Goal: Information Seeking & Learning: Learn about a topic

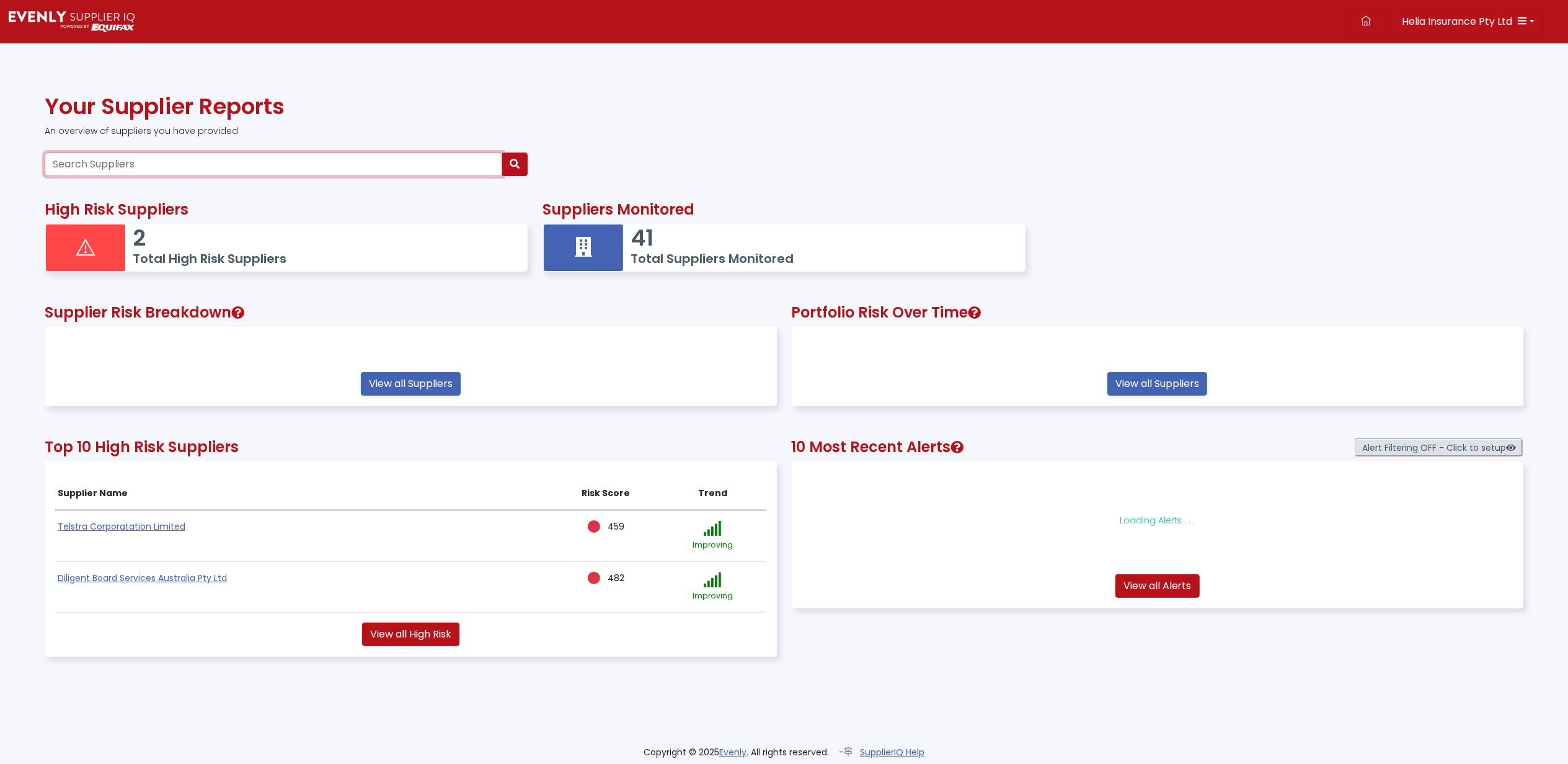
click at [148, 160] on input "Search Suppliers" at bounding box center [273, 164] width 457 height 24
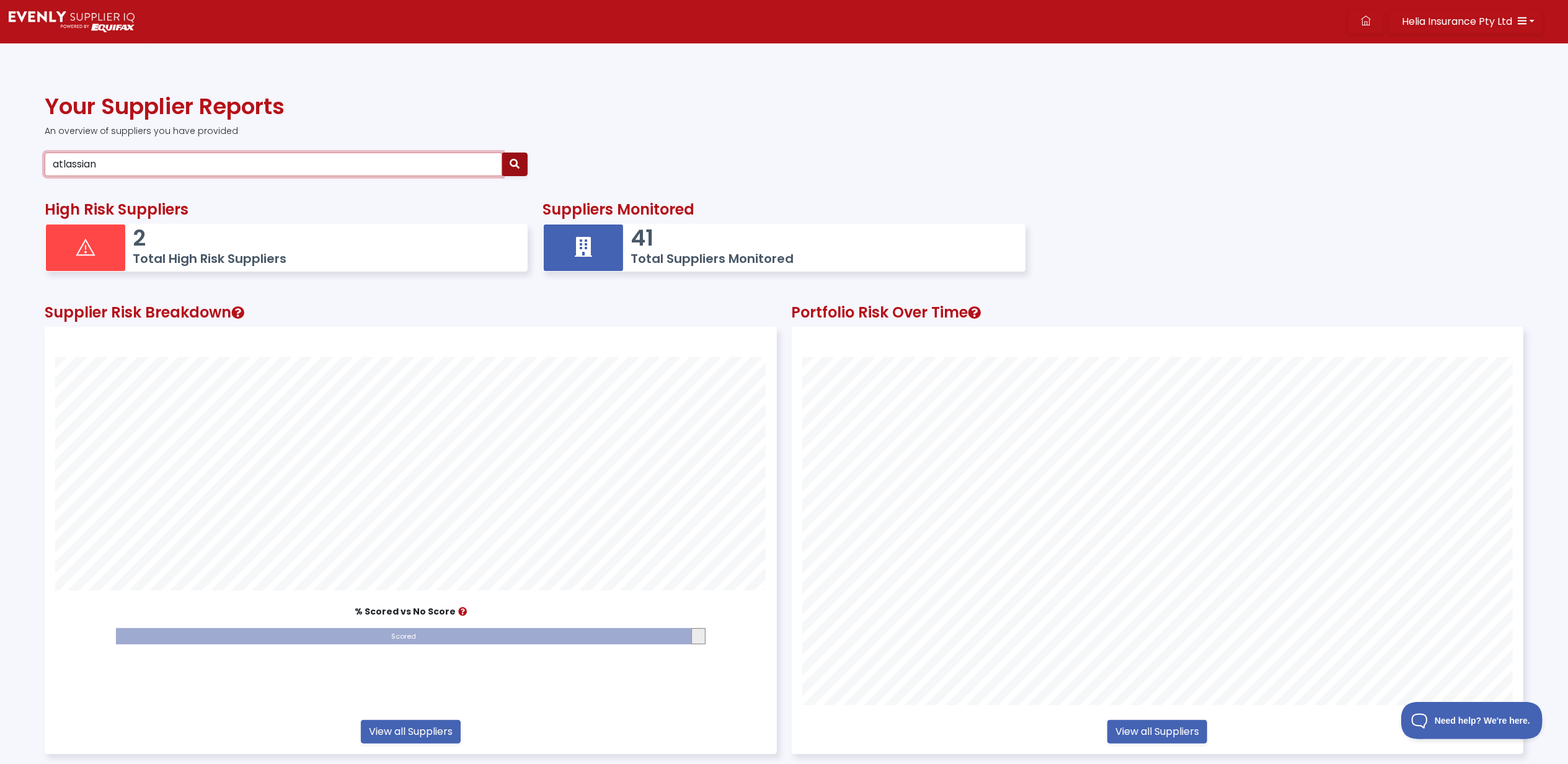
type input "atlassian"
click at [514, 164] on icon "button" at bounding box center [515, 164] width 10 height 10
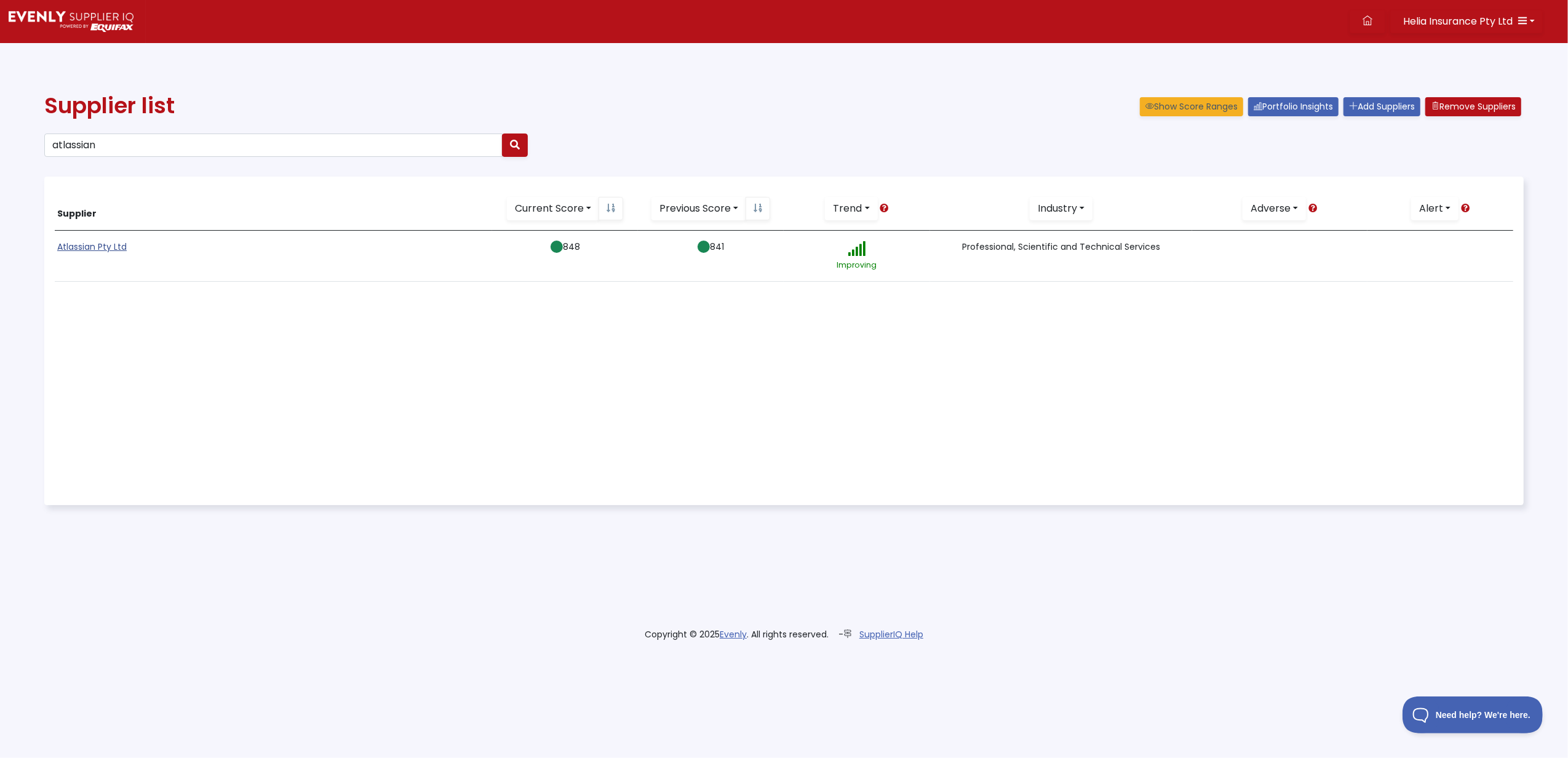
click at [96, 246] on link "Atlassian Pty Ltd" at bounding box center [92, 247] width 70 height 12
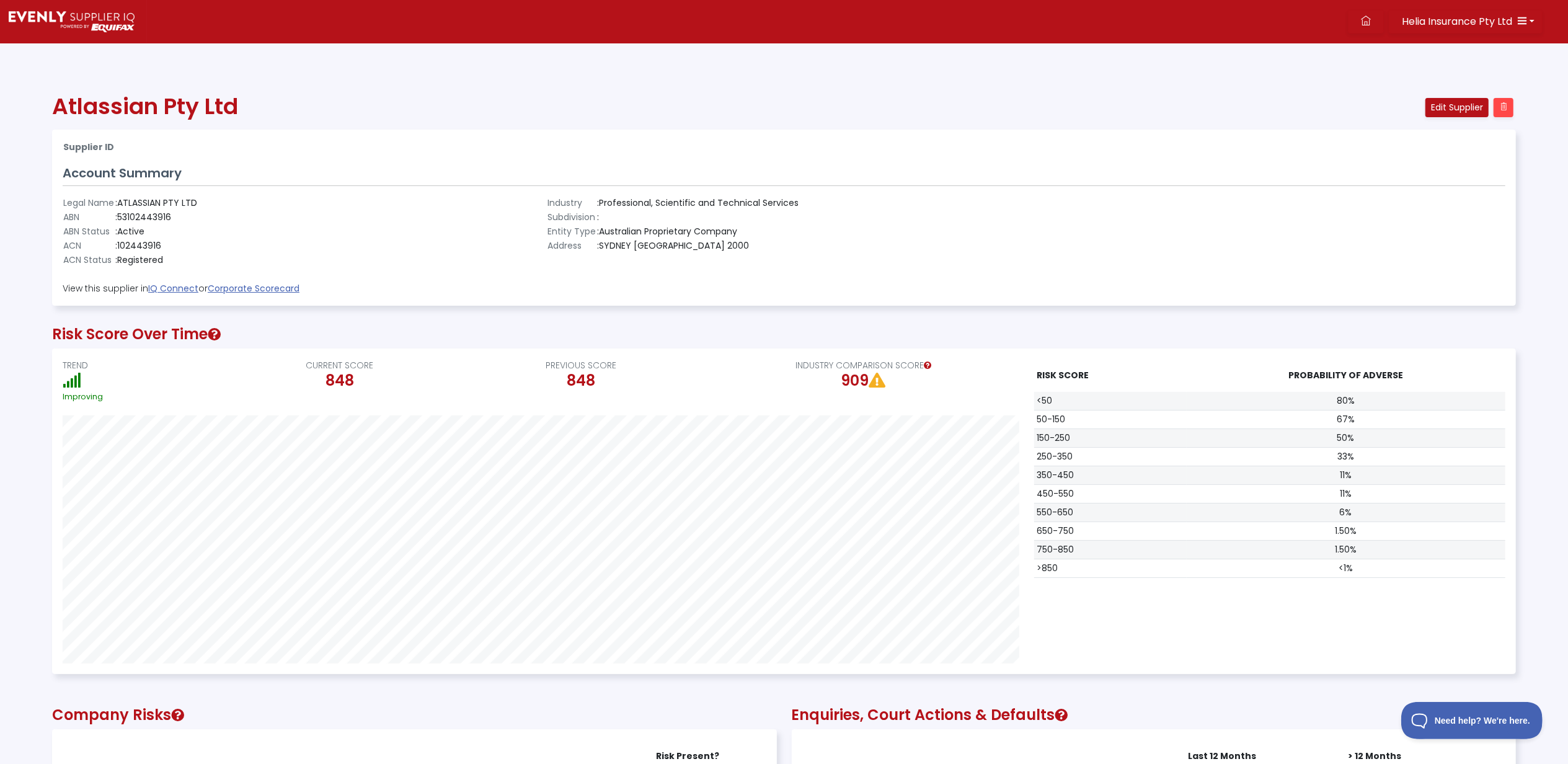
scroll to position [325, 1462]
click at [1526, 18] on icon "button" at bounding box center [1521, 20] width 10 height 10
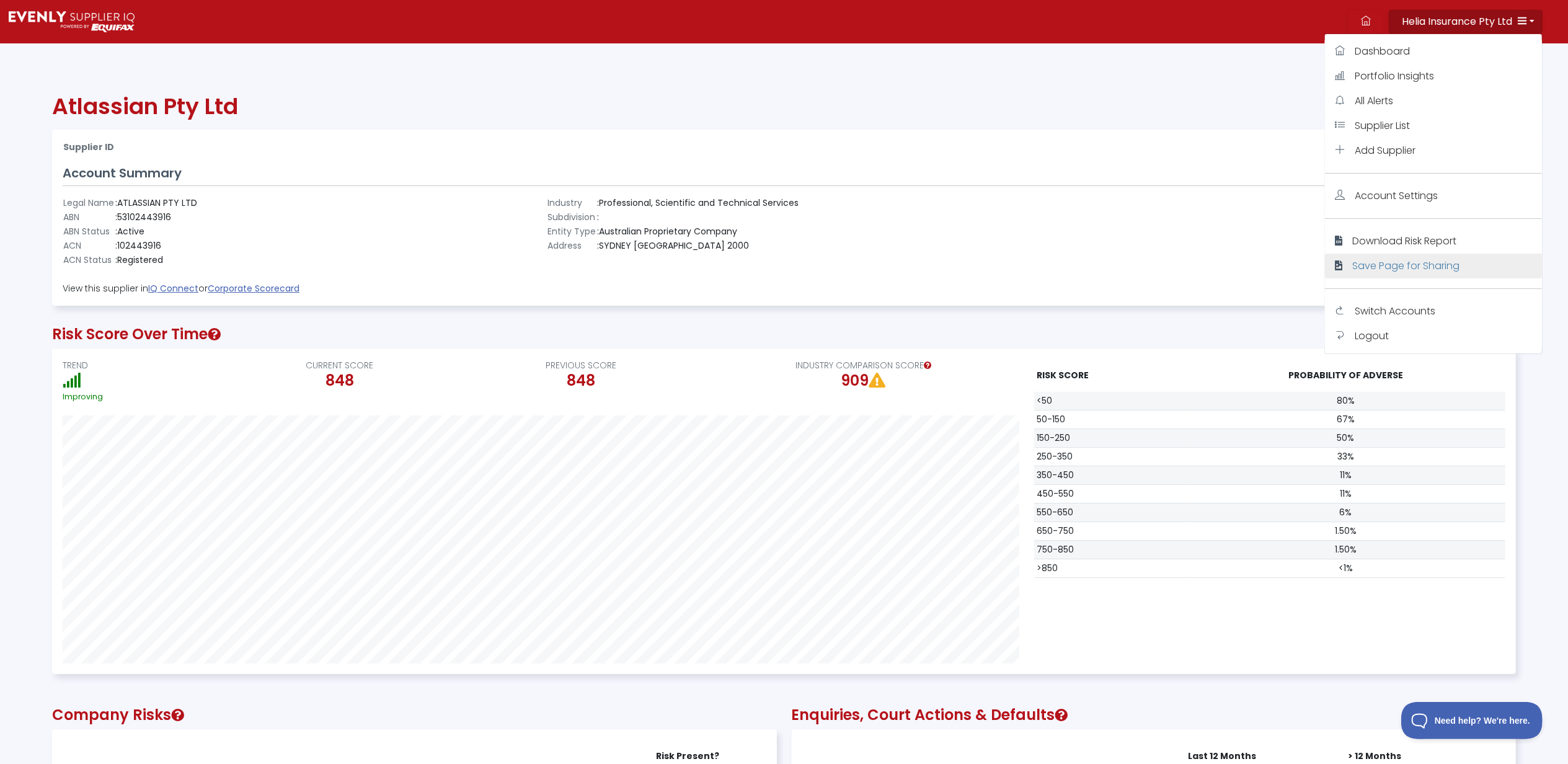
click at [1391, 264] on span "Save Page for Sharing" at bounding box center [1406, 265] width 107 height 15
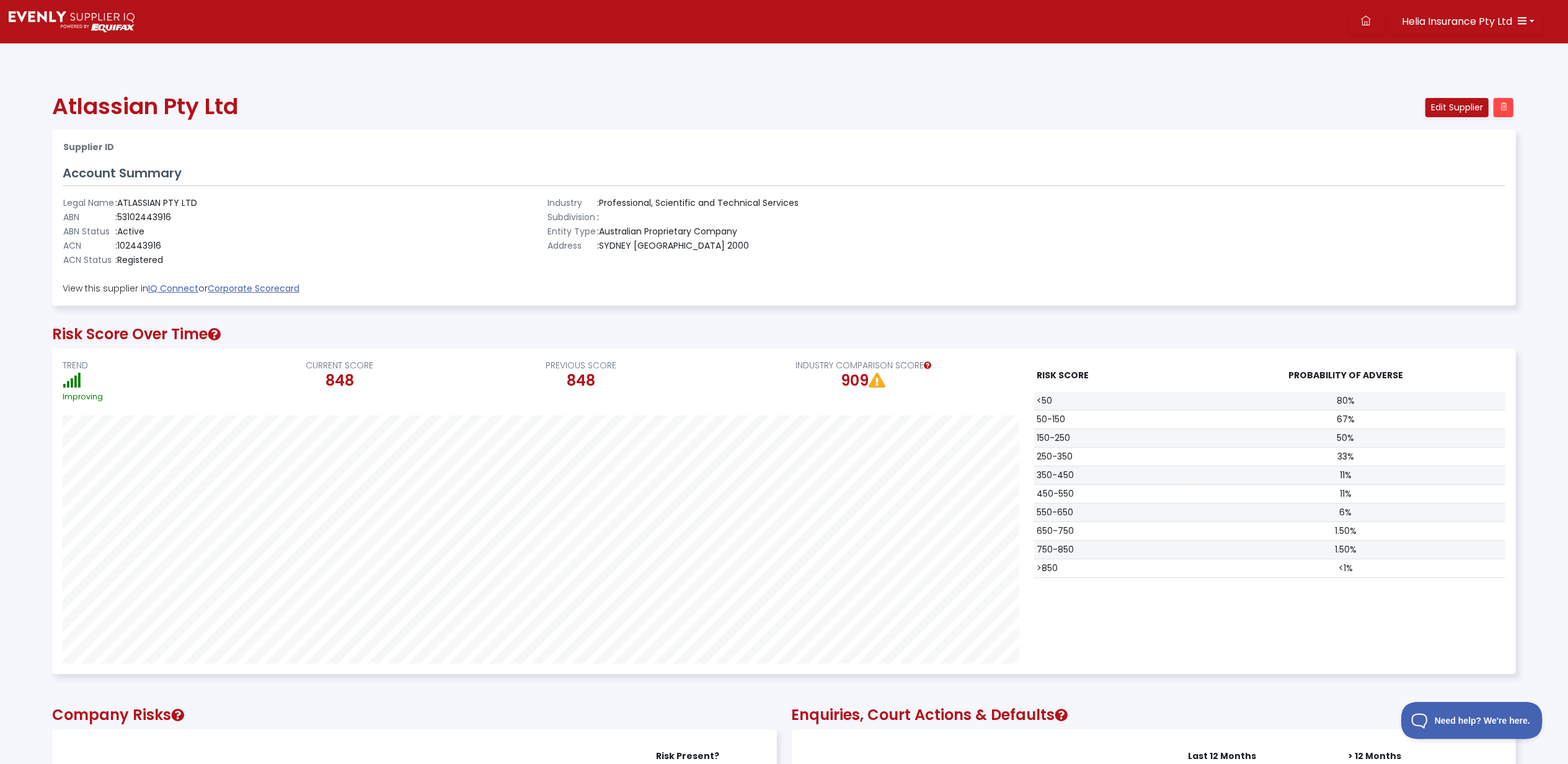
scroll to position [0, 0]
drag, startPoint x: 859, startPoint y: 235, endPoint x: 919, endPoint y: 202, distance: 68.5
click at [862, 229] on div "Industry : Professional, Scientific and Technical Services Subdivision : Entity…" at bounding box center [784, 231] width 484 height 71
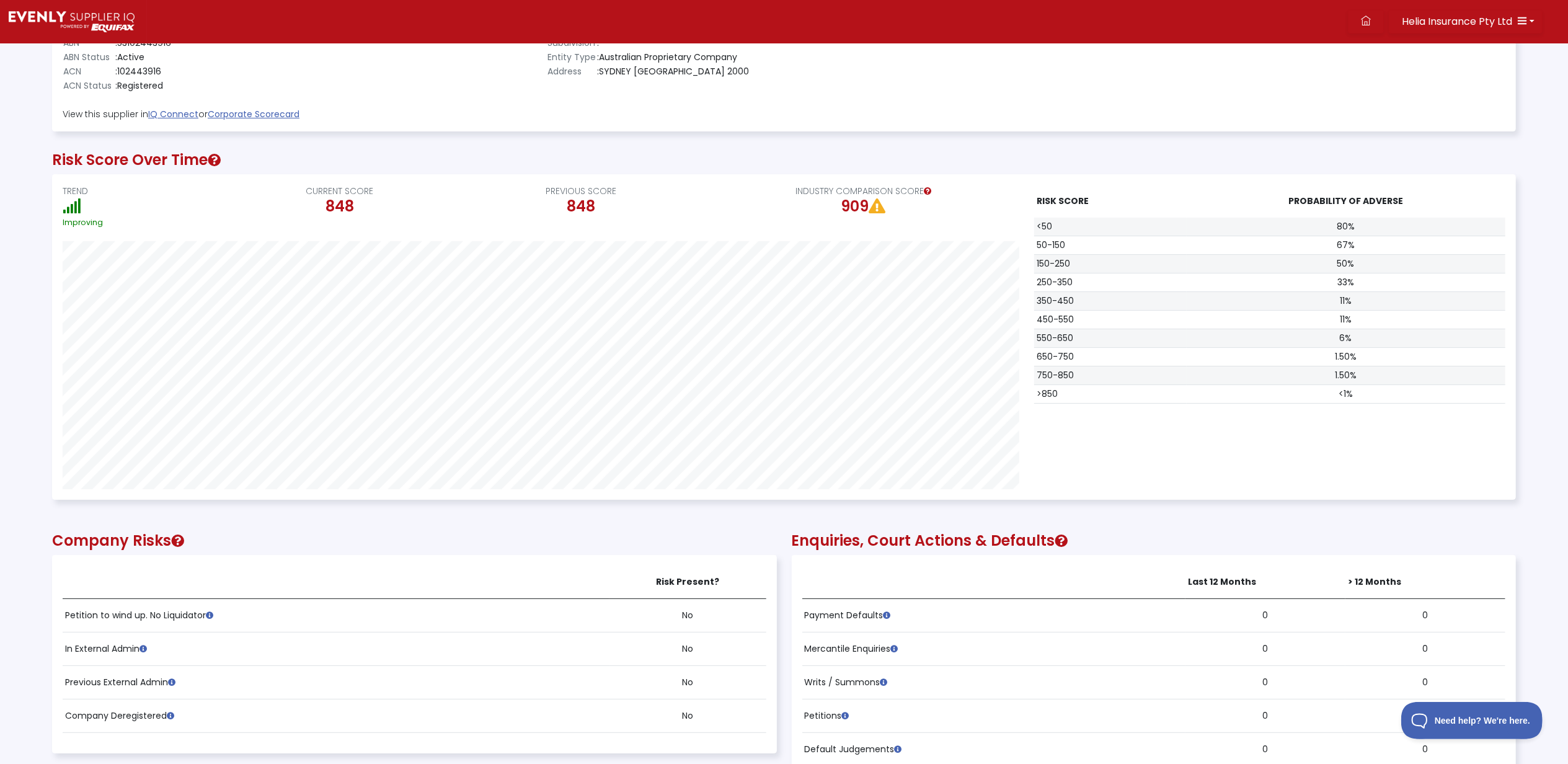
scroll to position [165, 0]
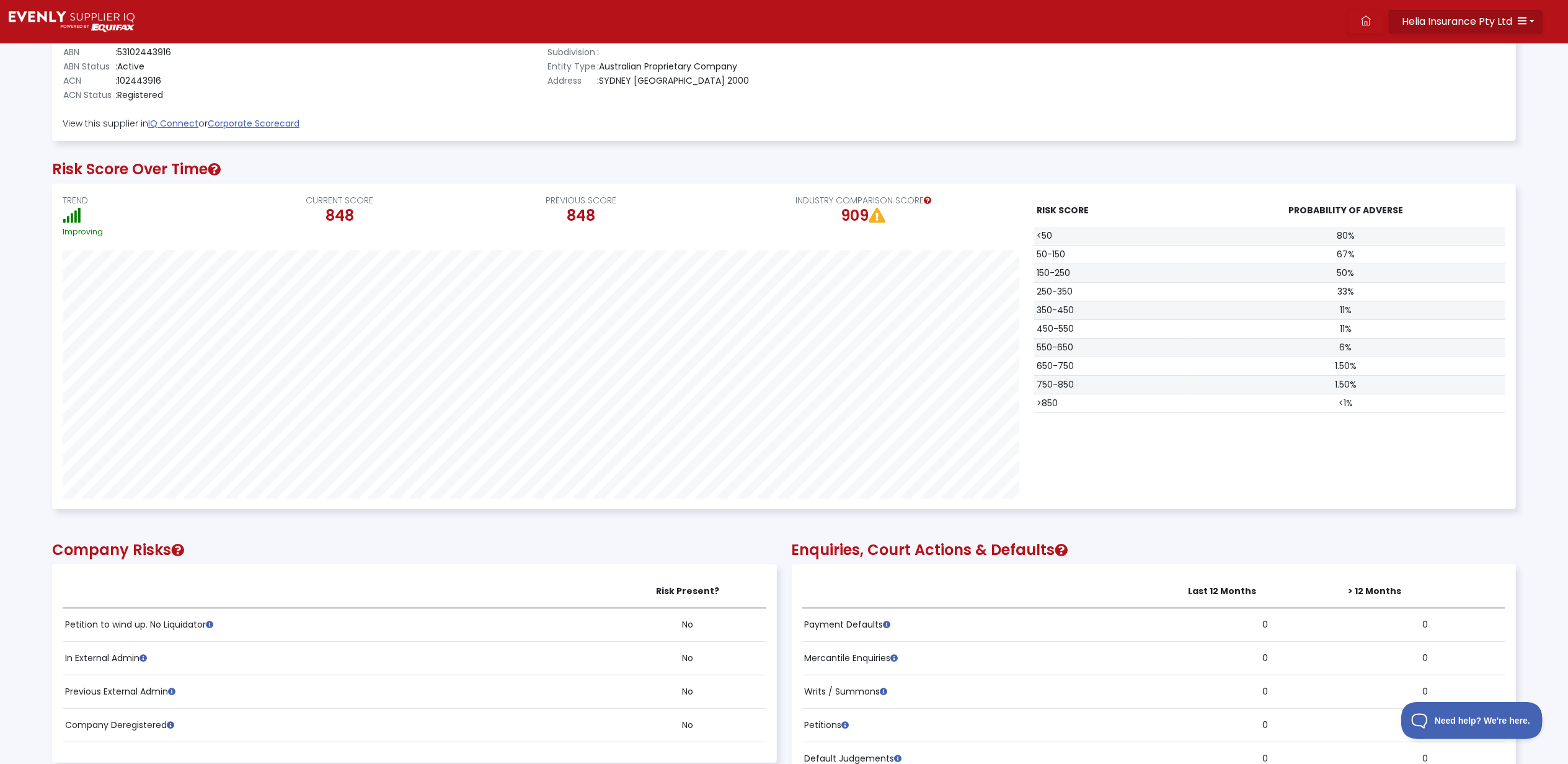
click at [1527, 20] on button "Helia Insurance Pty Ltd" at bounding box center [1465, 21] width 154 height 24
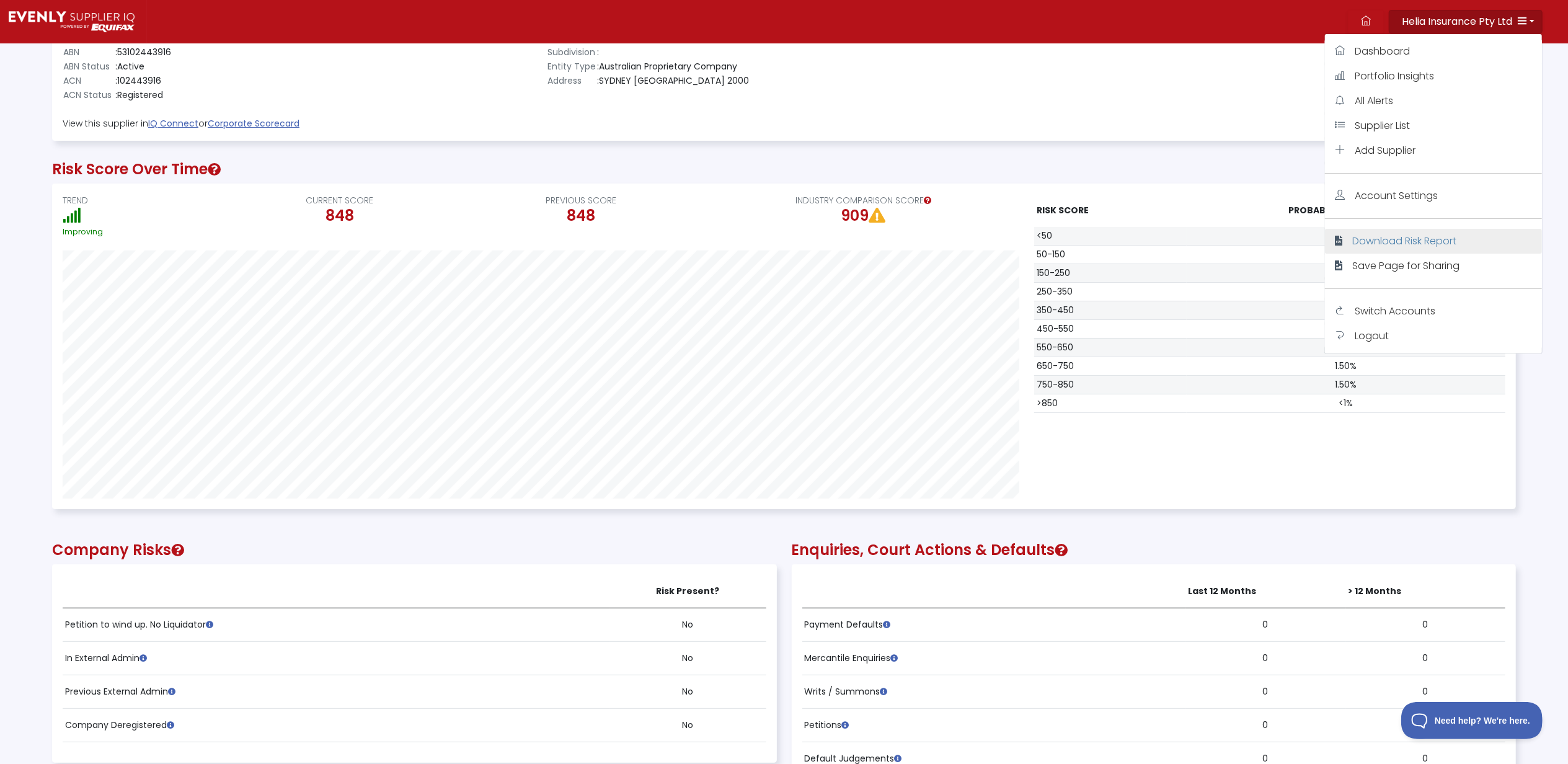
click at [1388, 235] on span "Download Risk Report" at bounding box center [1404, 241] width 104 height 15
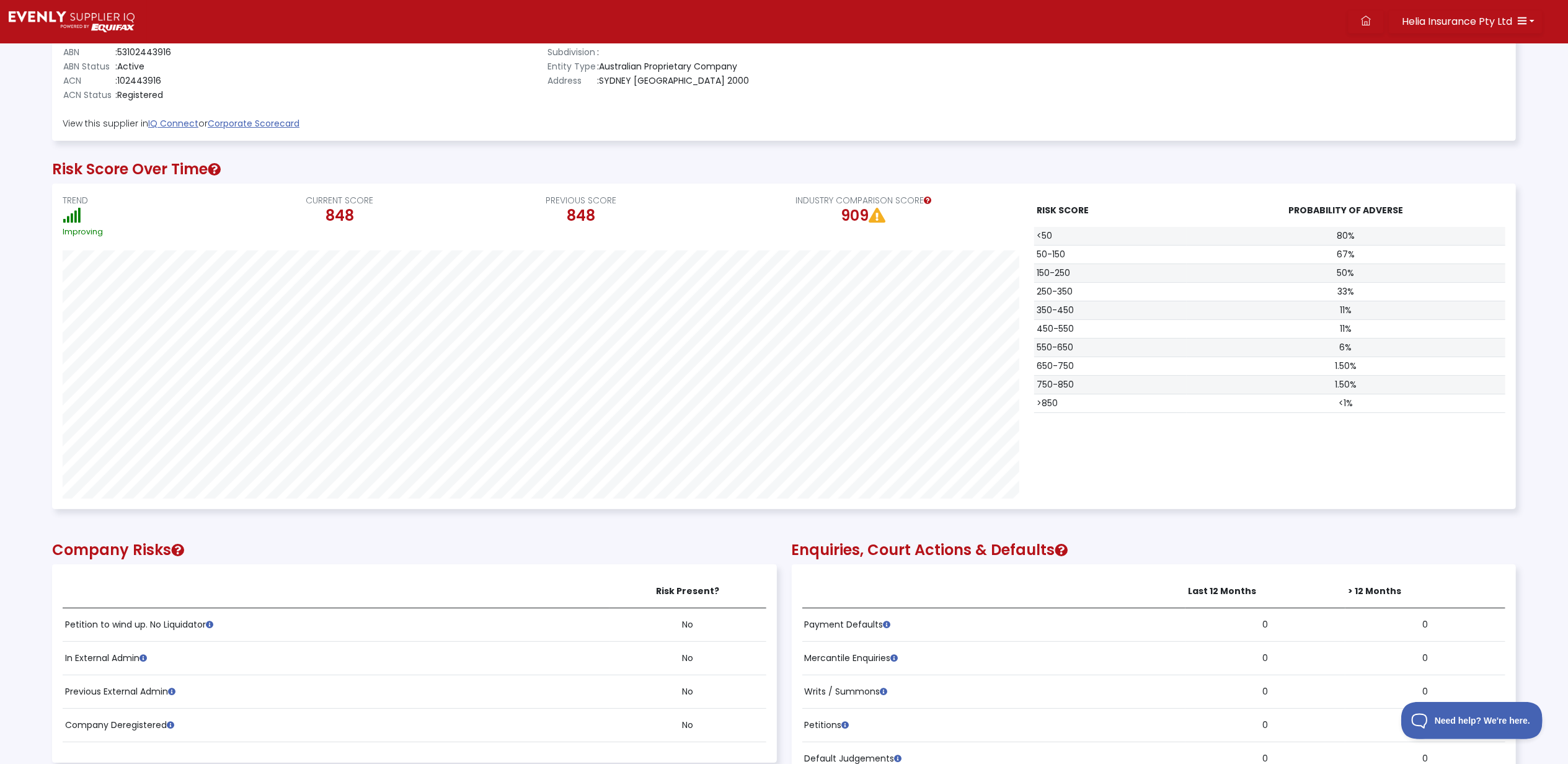
drag, startPoint x: 1211, startPoint y: 129, endPoint x: 1179, endPoint y: 429, distance: 301.7
click at [1179, 431] on div "RISK SCORE PROBABILITY OF ADVERSE <50 80% 50-150 67% 150-250 50% 250-350 33% 35…" at bounding box center [1270, 346] width 486 height 304
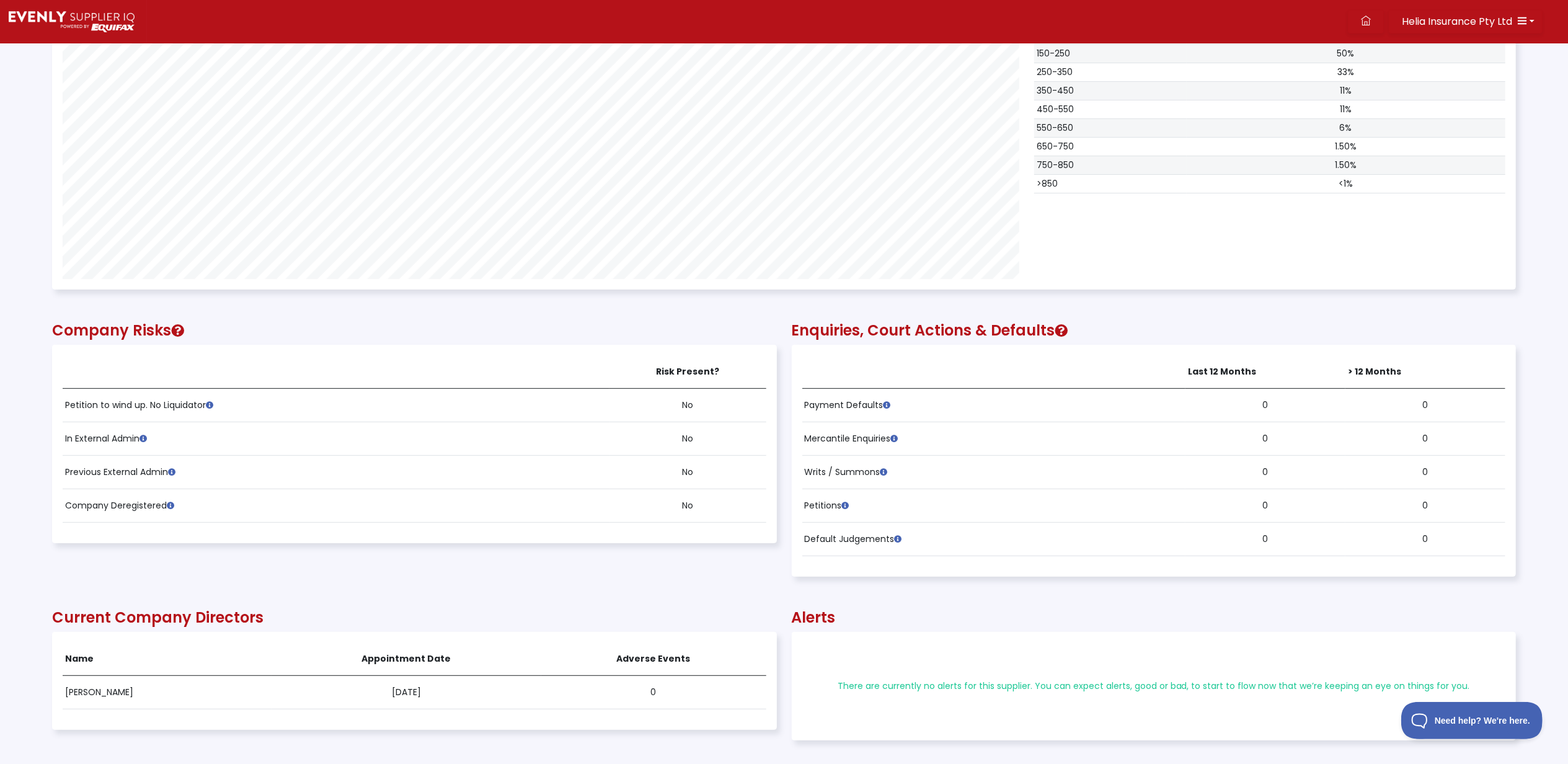
scroll to position [83, 0]
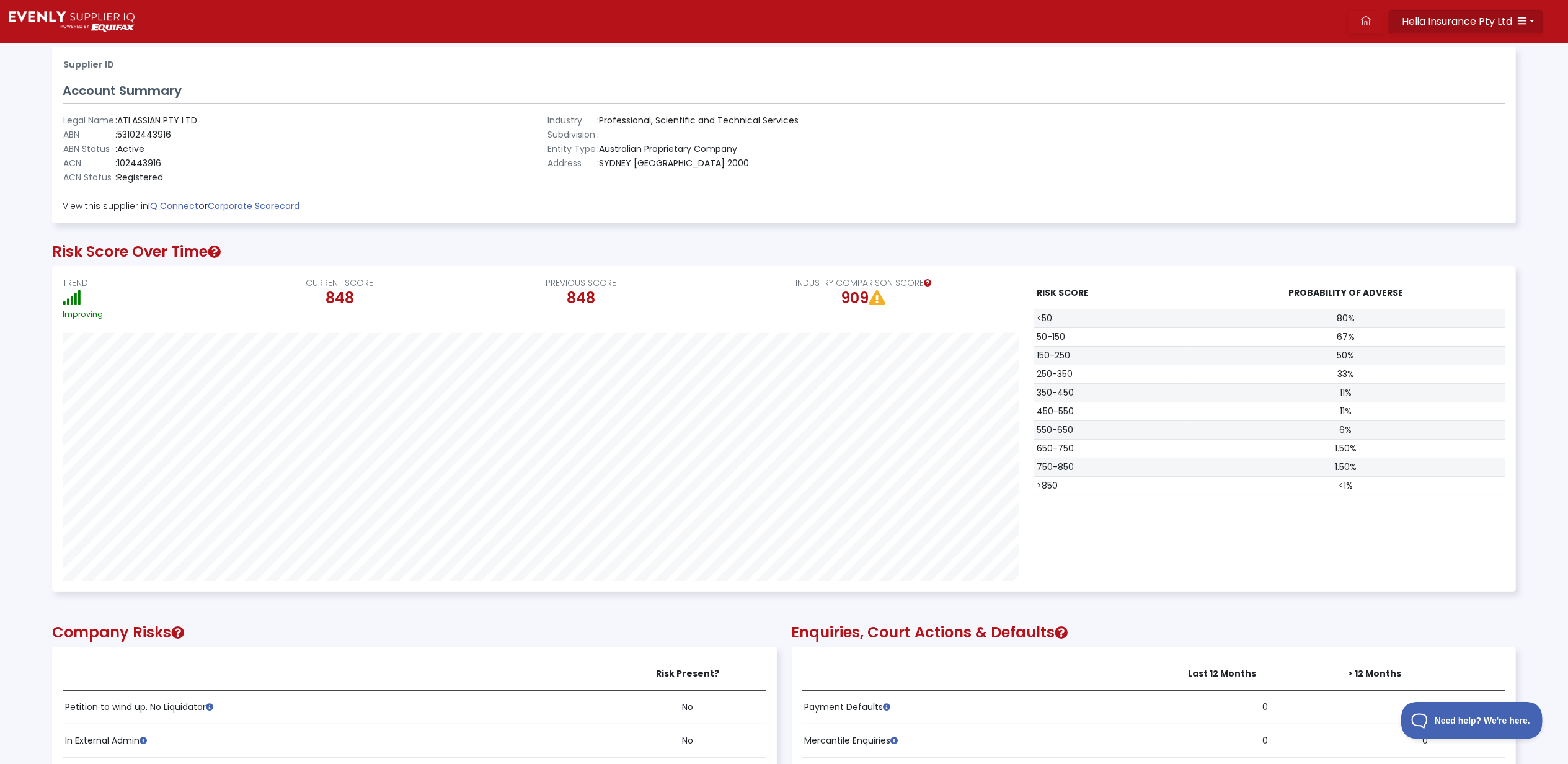
click at [1526, 15] on icon "button" at bounding box center [1521, 20] width 10 height 10
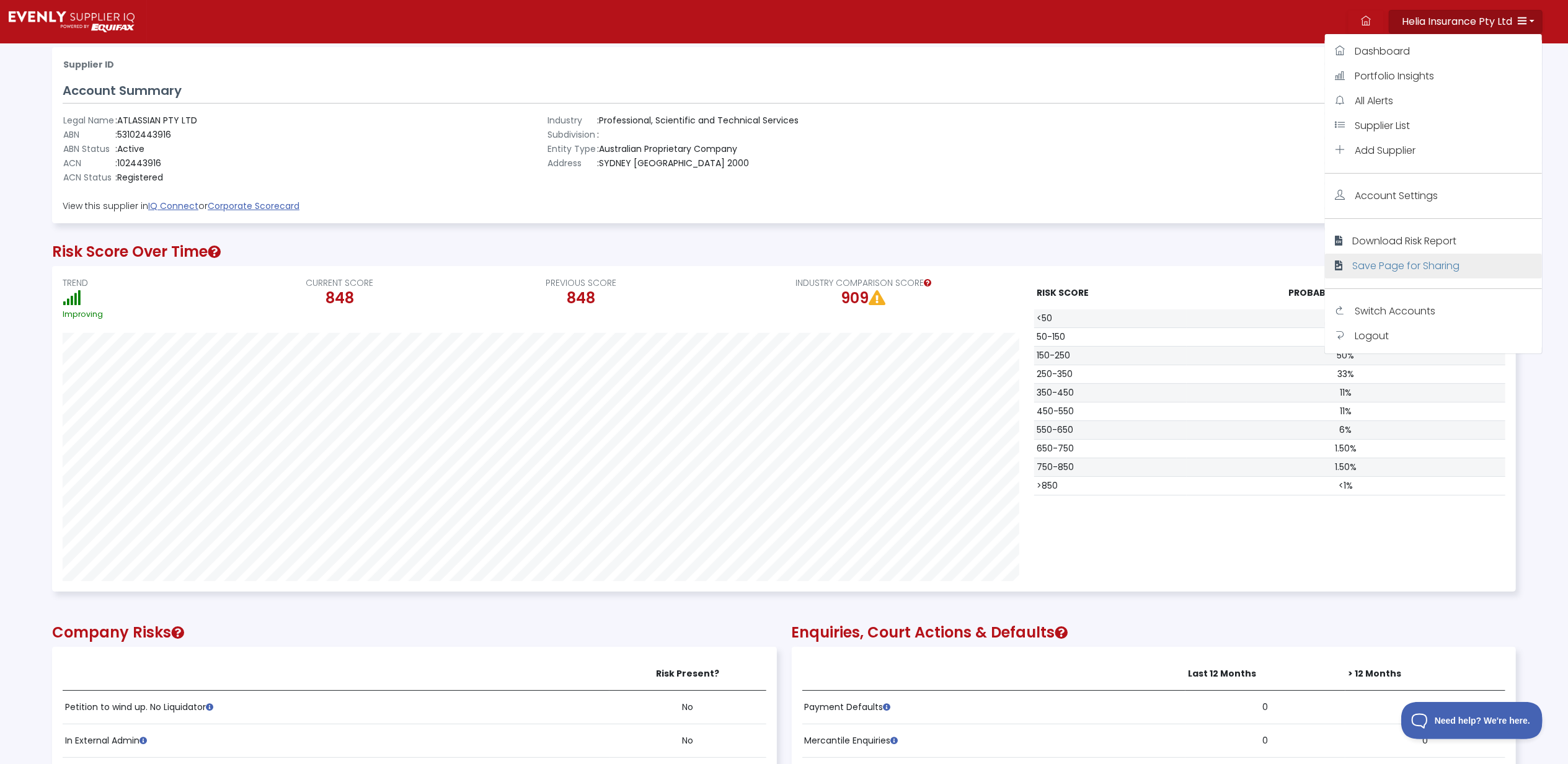
click at [1418, 258] on span "Save Page for Sharing" at bounding box center [1406, 265] width 107 height 15
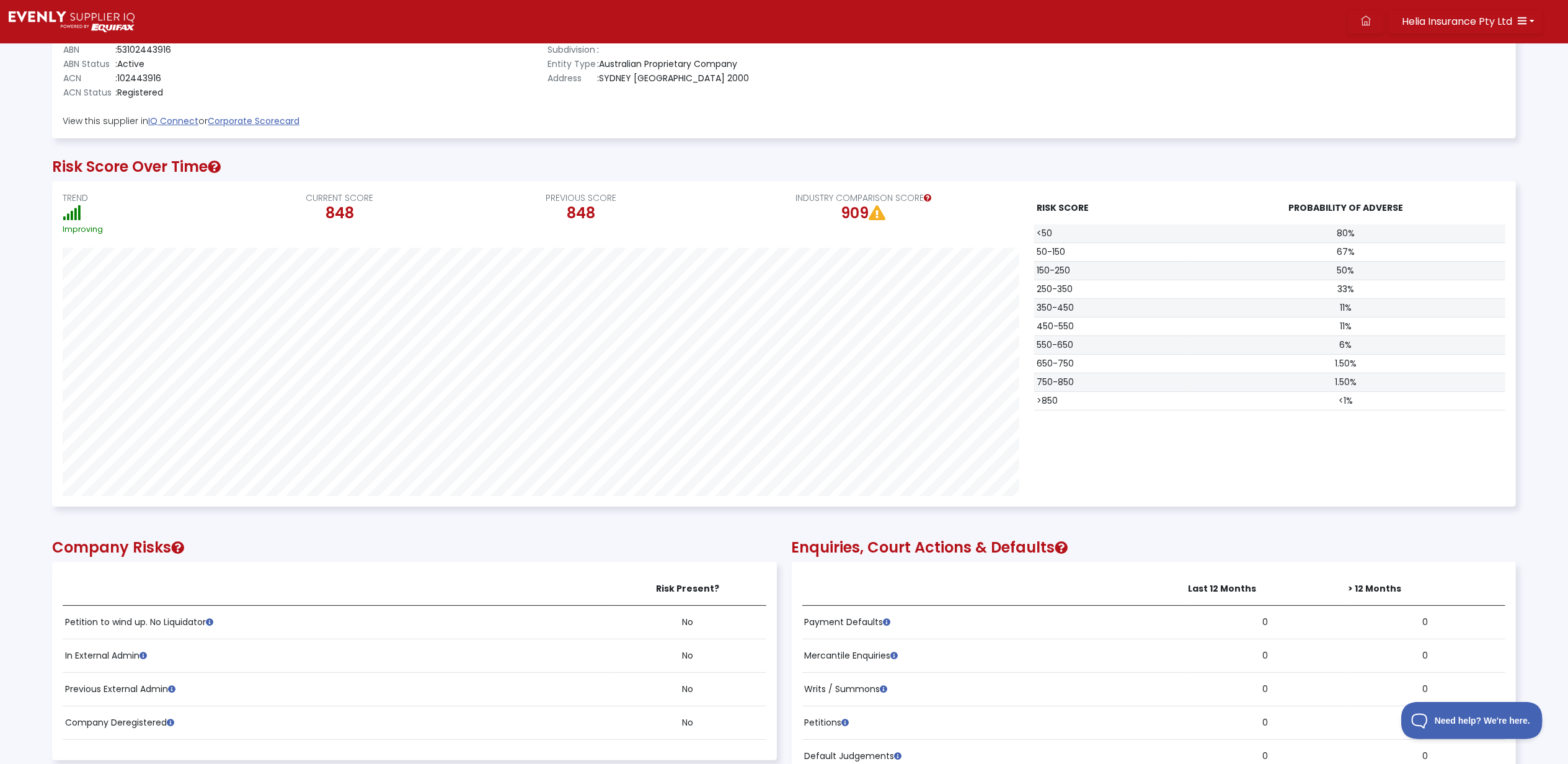
scroll to position [496, 0]
